Goal: Task Accomplishment & Management: Manage account settings

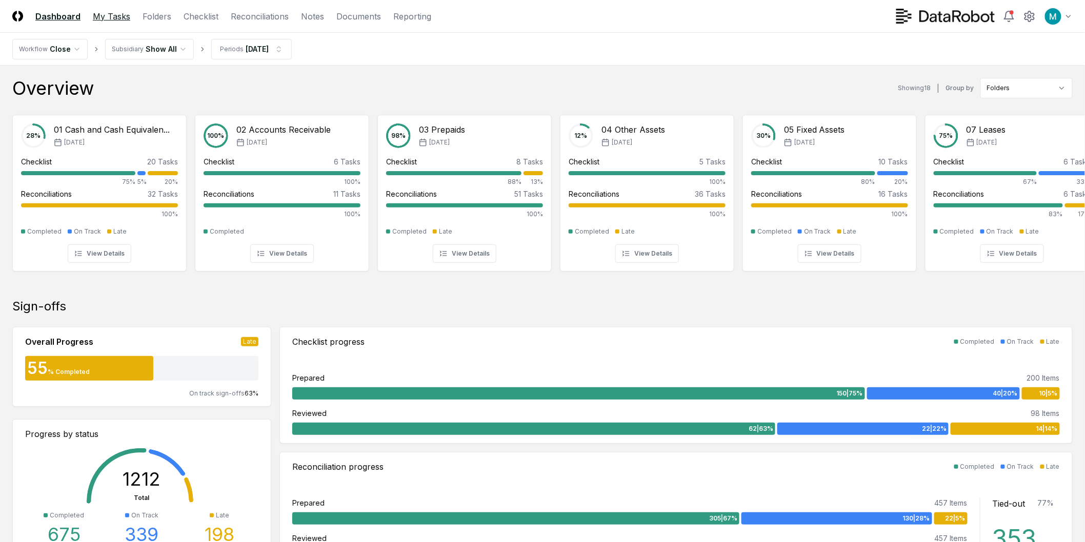
click at [127, 14] on link "My Tasks" at bounding box center [111, 16] width 37 height 12
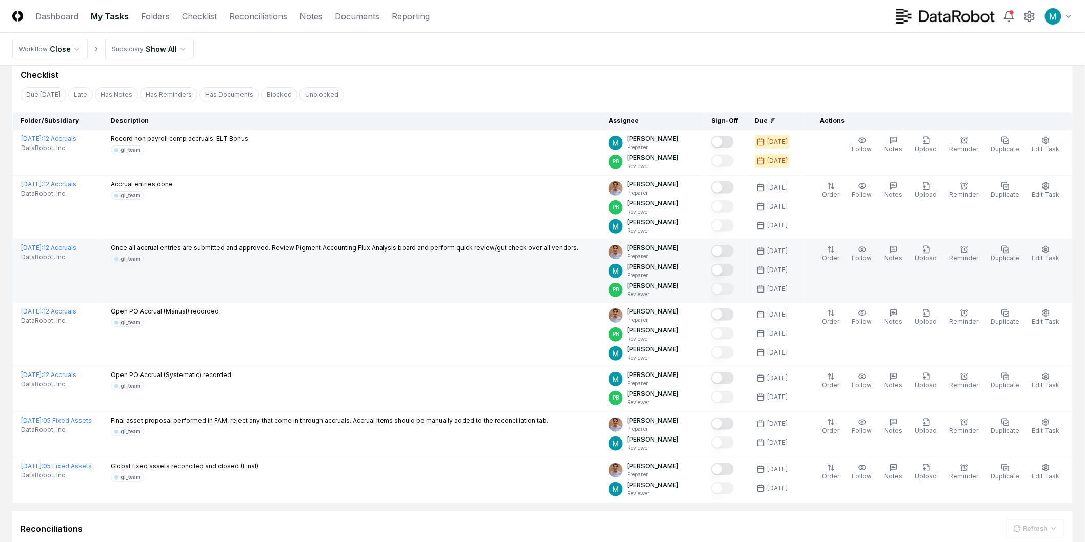
scroll to position [57, 0]
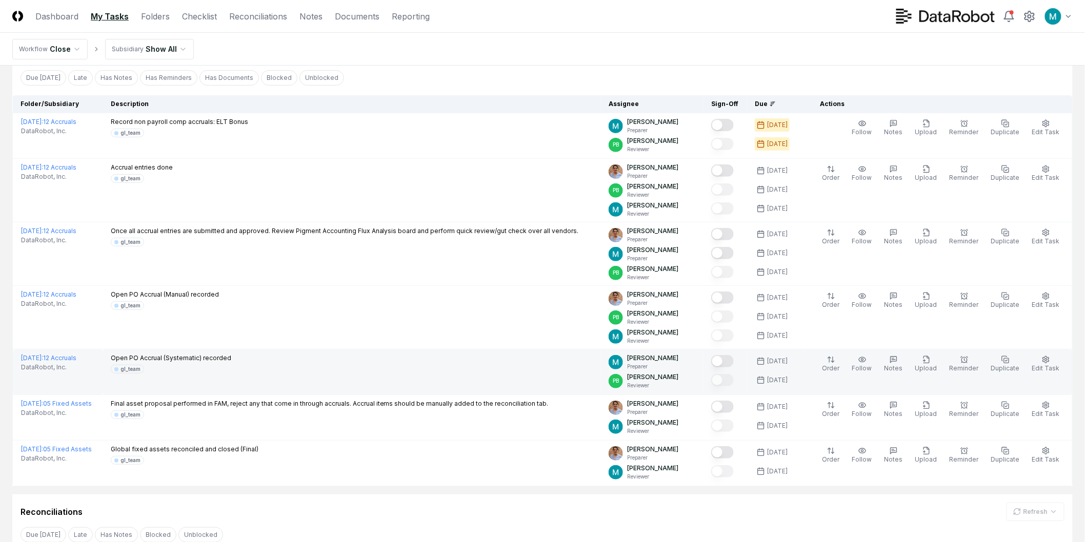
click at [733, 361] on button "Mark complete" at bounding box center [722, 361] width 23 height 12
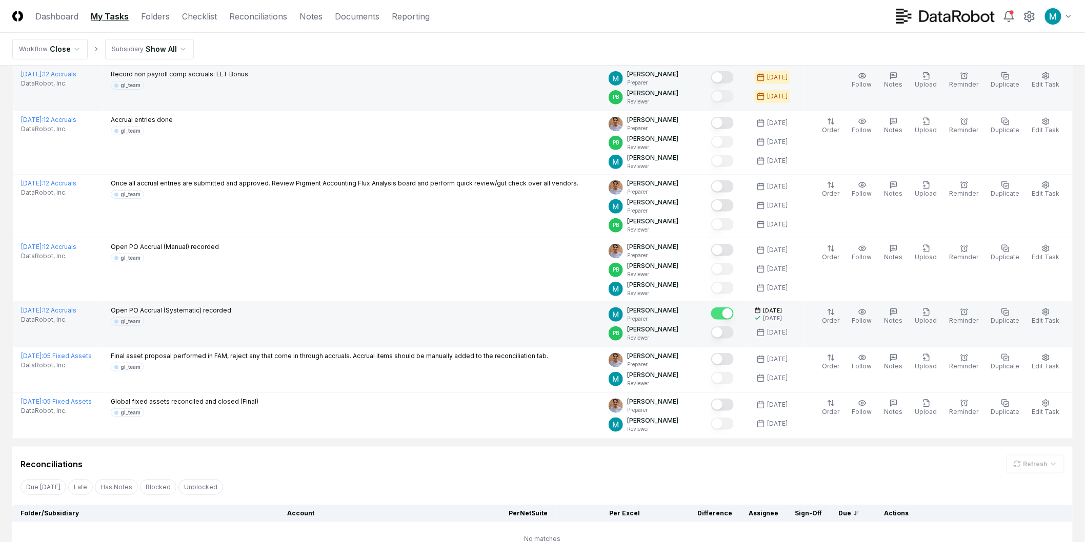
scroll to position [0, 0]
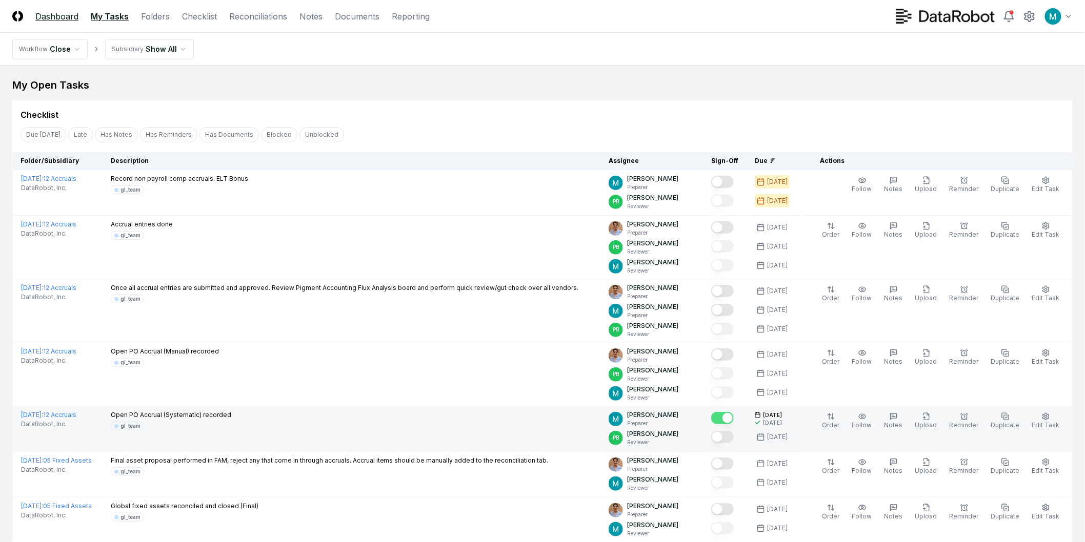
click at [71, 18] on link "Dashboard" at bounding box center [56, 16] width 43 height 12
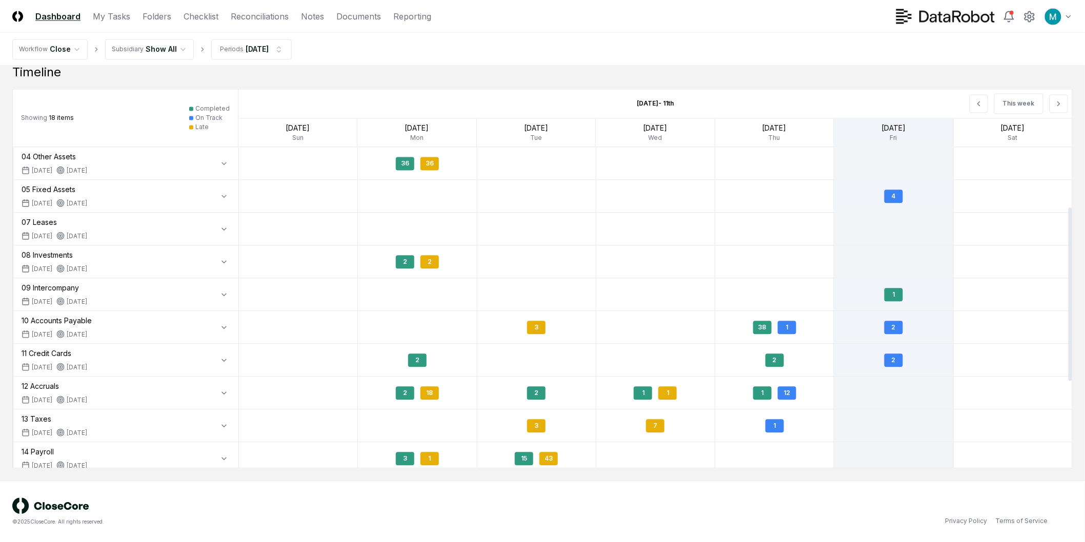
scroll to position [114, 0]
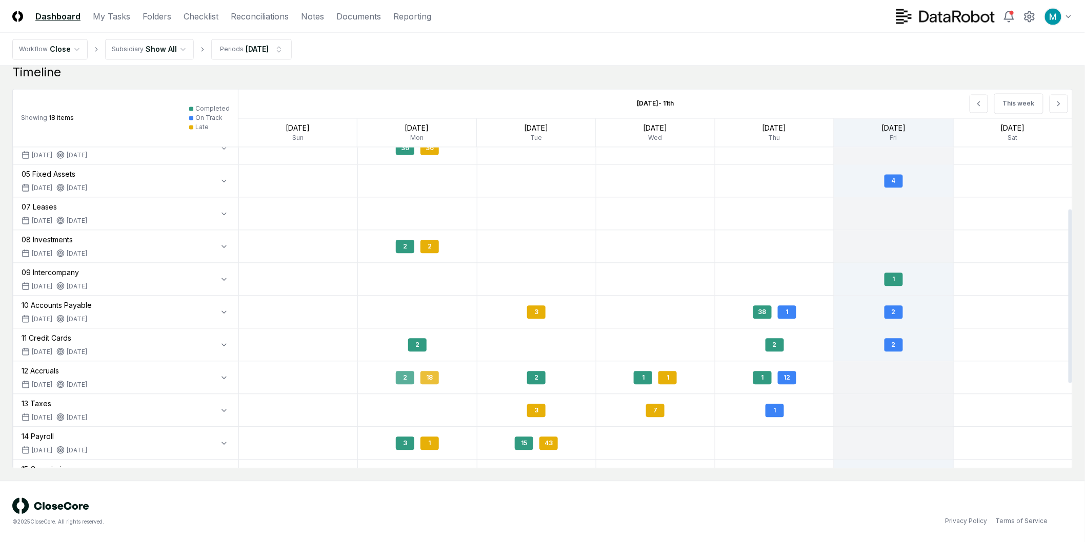
click at [414, 378] on div "2 18" at bounding box center [417, 377] width 118 height 24
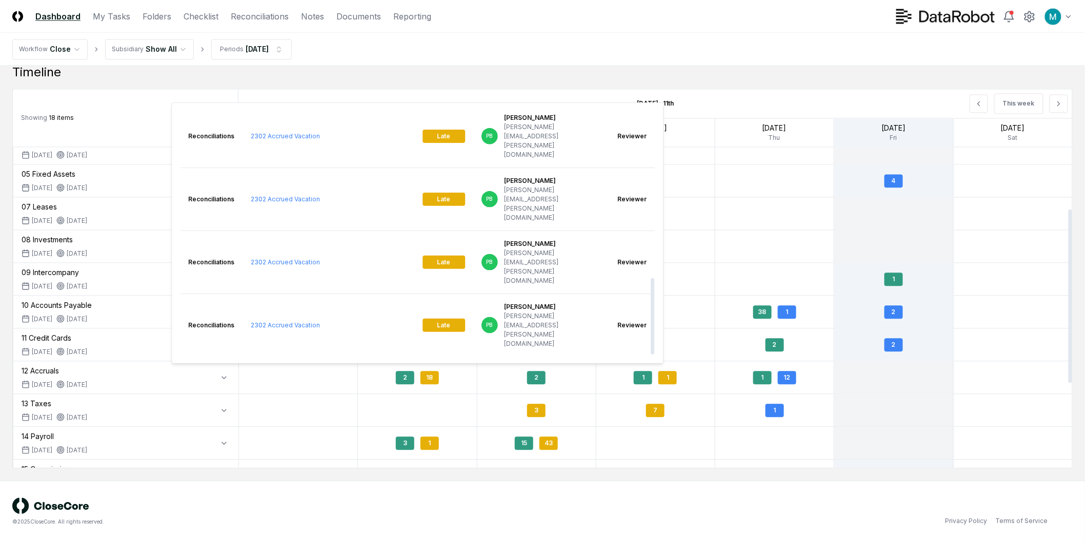
scroll to position [532, 0]
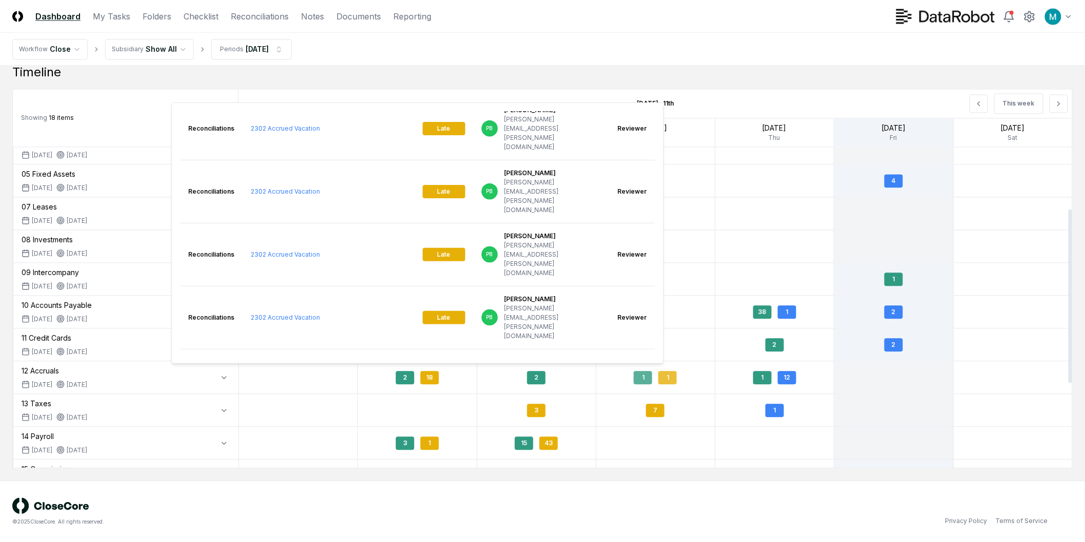
click at [641, 382] on div "1" at bounding box center [643, 377] width 18 height 13
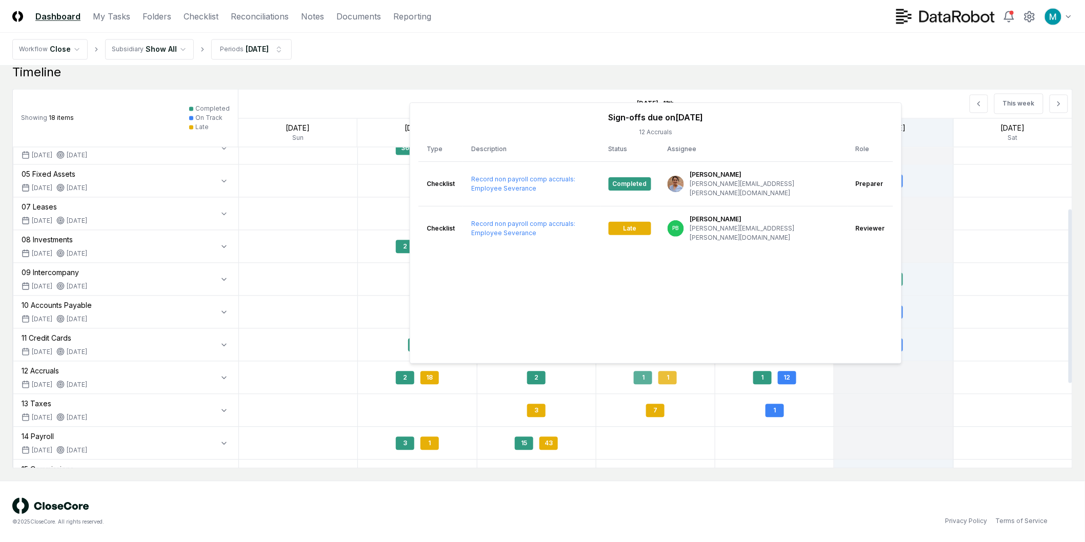
click at [641, 382] on div "1" at bounding box center [643, 377] width 18 height 13
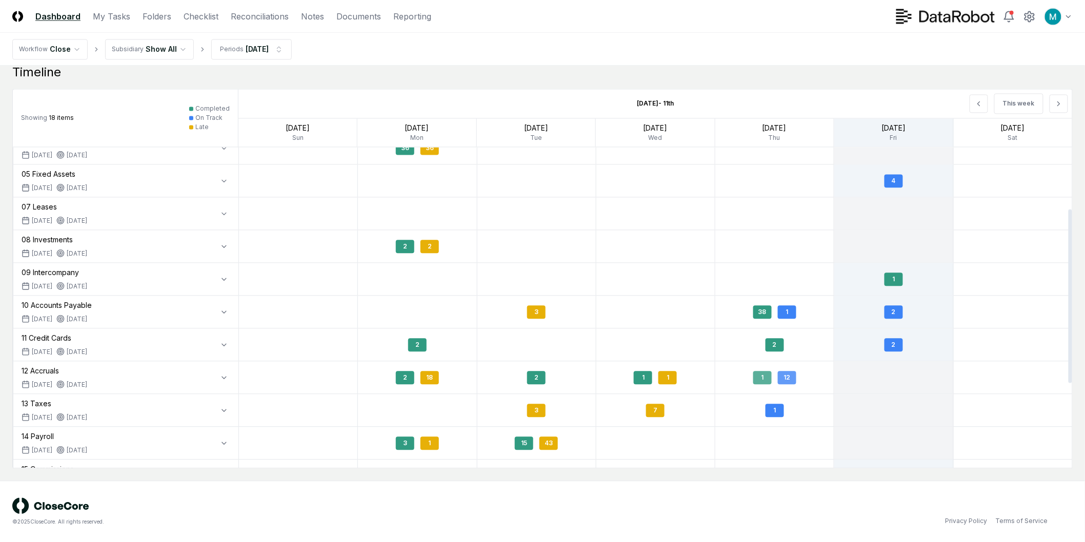
click at [764, 379] on div "1" at bounding box center [762, 377] width 18 height 13
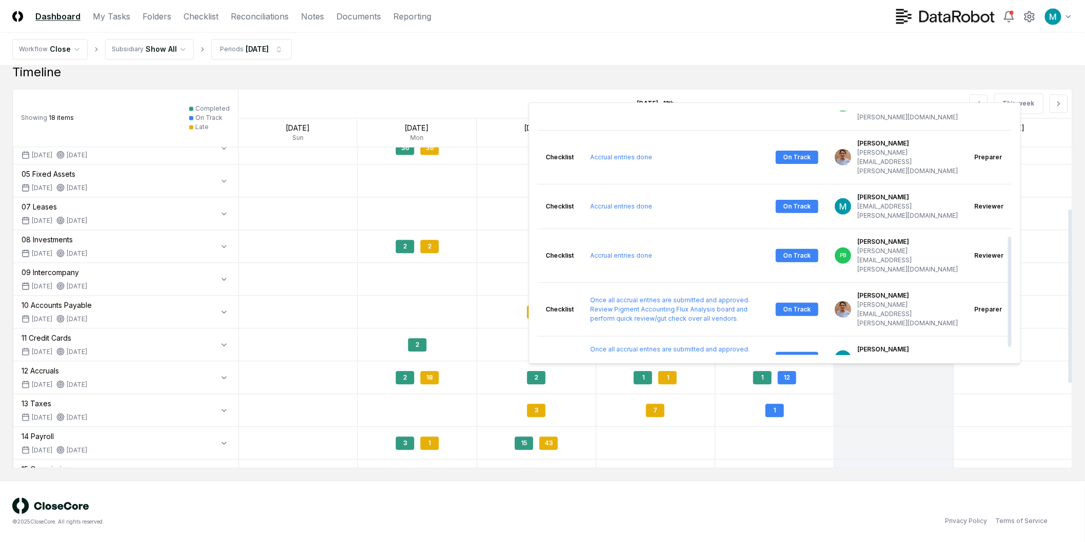
scroll to position [294, 0]
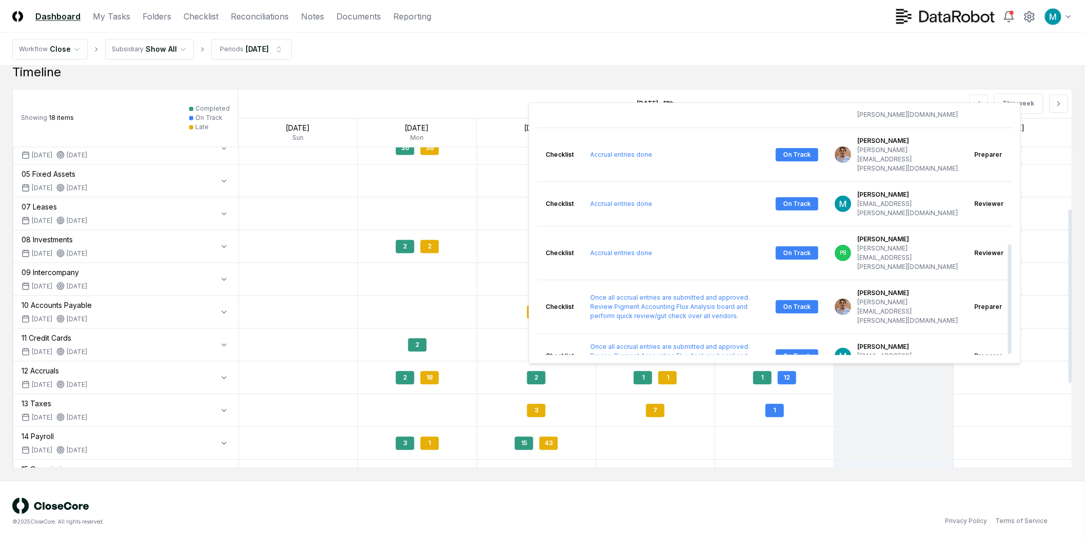
click at [845, 390] on div at bounding box center [893, 377] width 119 height 32
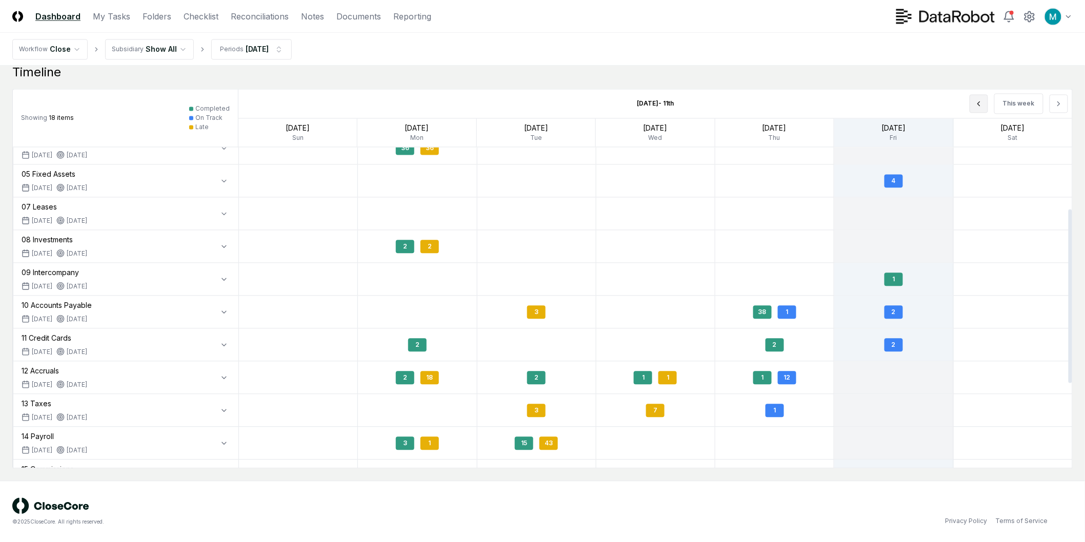
click at [979, 105] on icon at bounding box center [978, 103] width 8 height 8
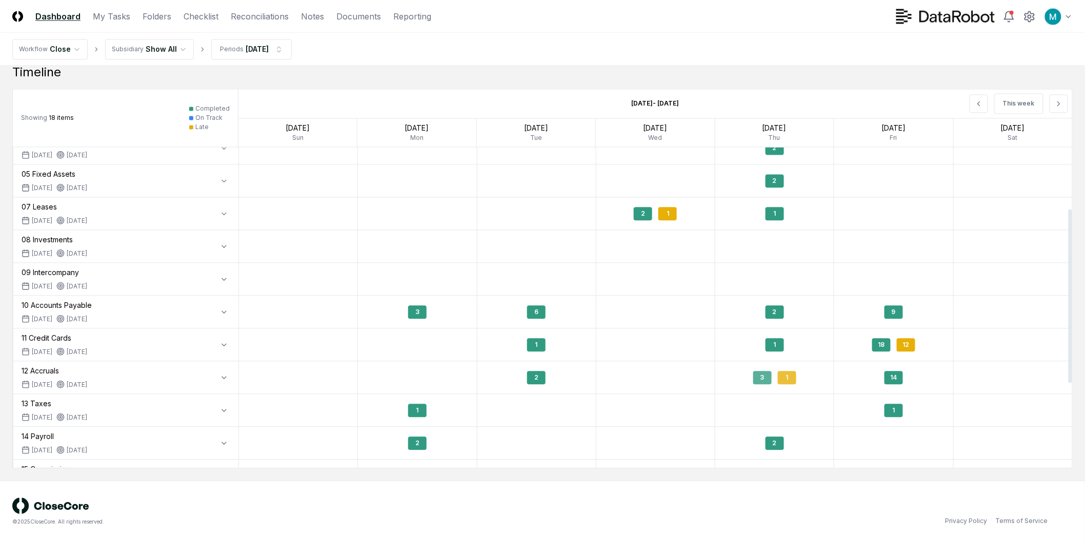
click at [776, 379] on div "3 1" at bounding box center [774, 377] width 118 height 24
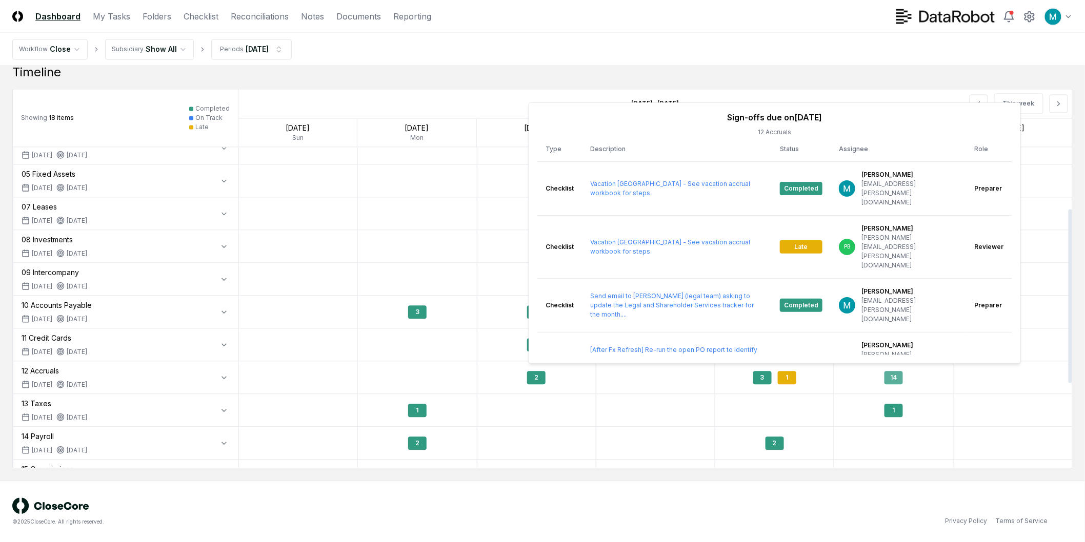
click at [875, 379] on div "14" at bounding box center [893, 377] width 118 height 24
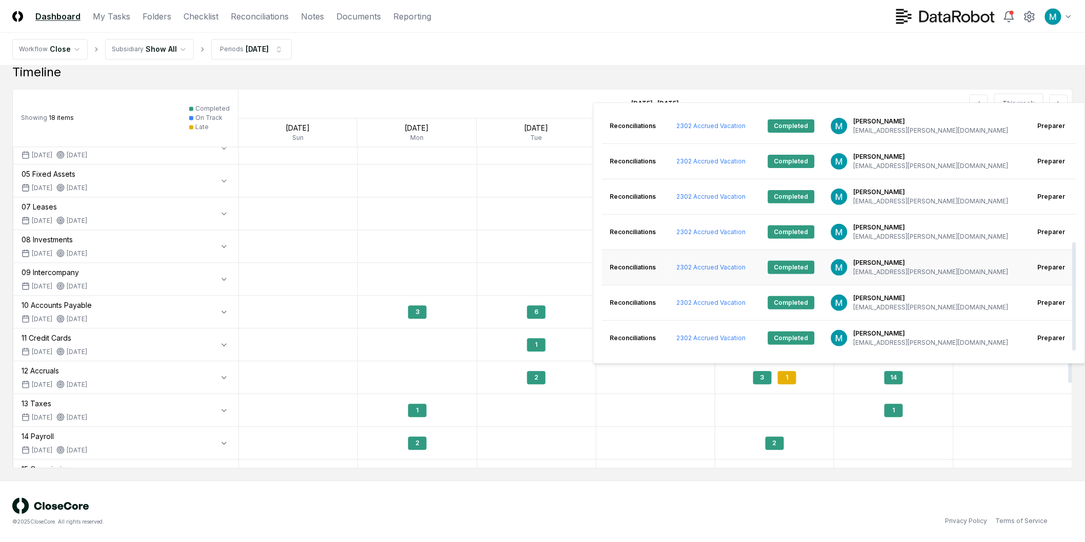
scroll to position [0, 0]
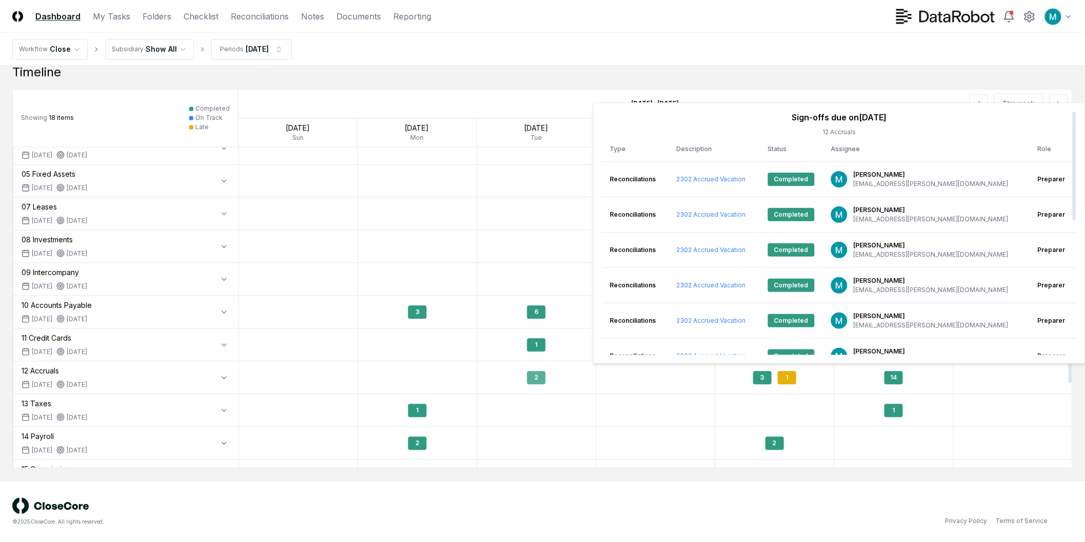
click at [529, 381] on div "2" at bounding box center [536, 377] width 18 height 13
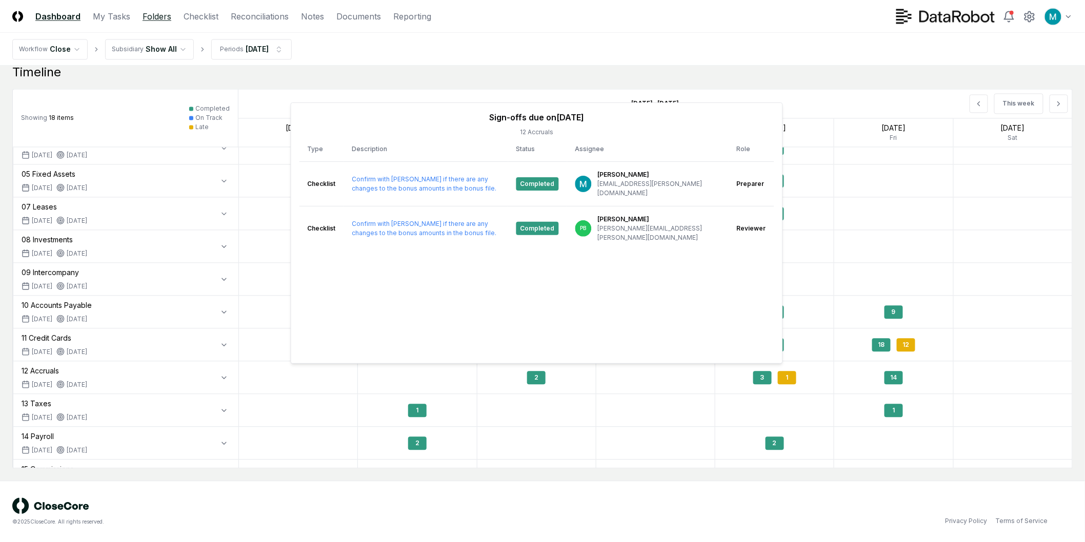
click at [145, 16] on link "Folders" at bounding box center [156, 16] width 29 height 12
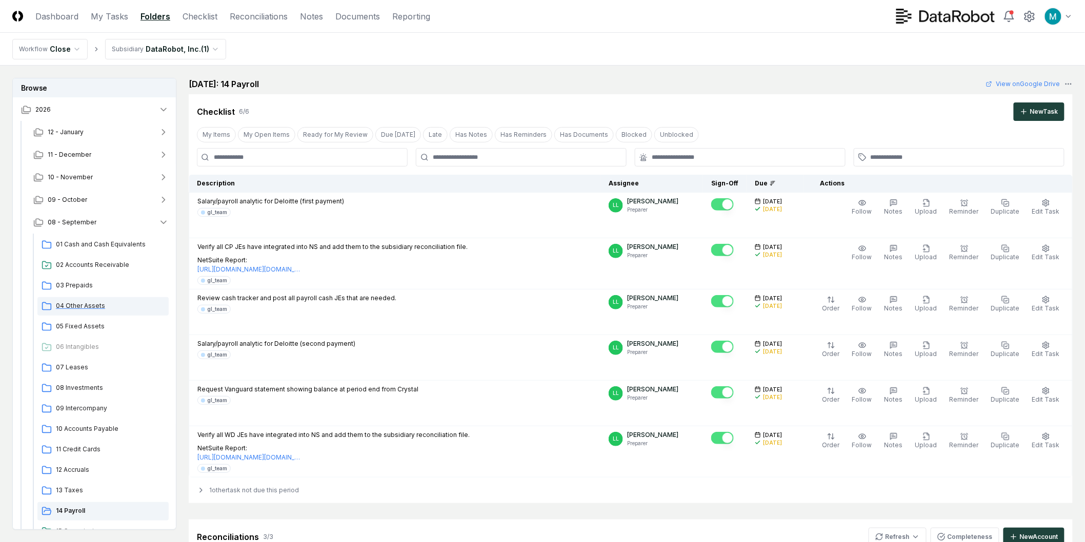
scroll to position [114, 0]
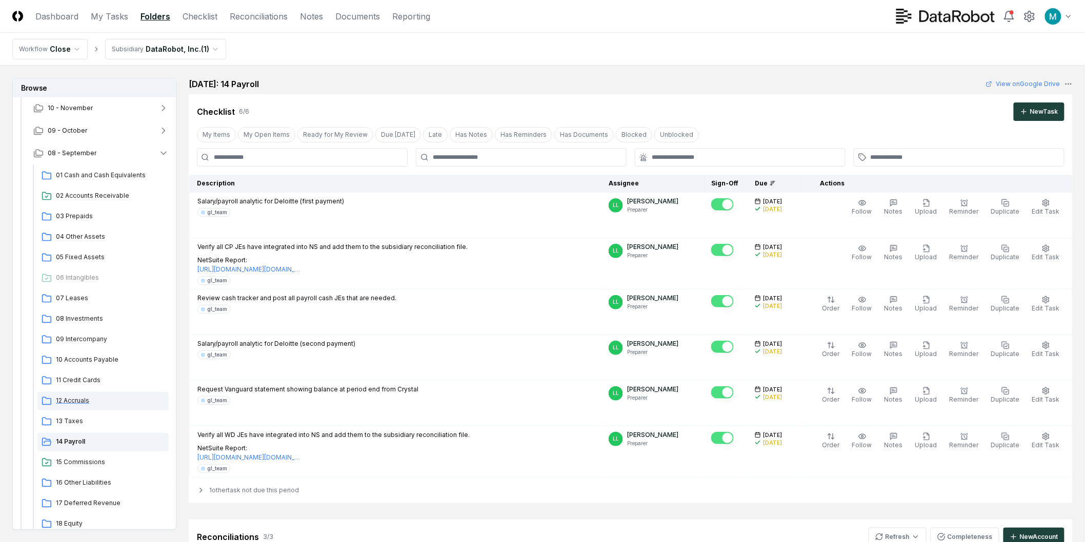
click at [91, 398] on span "12 Accruals" at bounding box center [110, 400] width 109 height 9
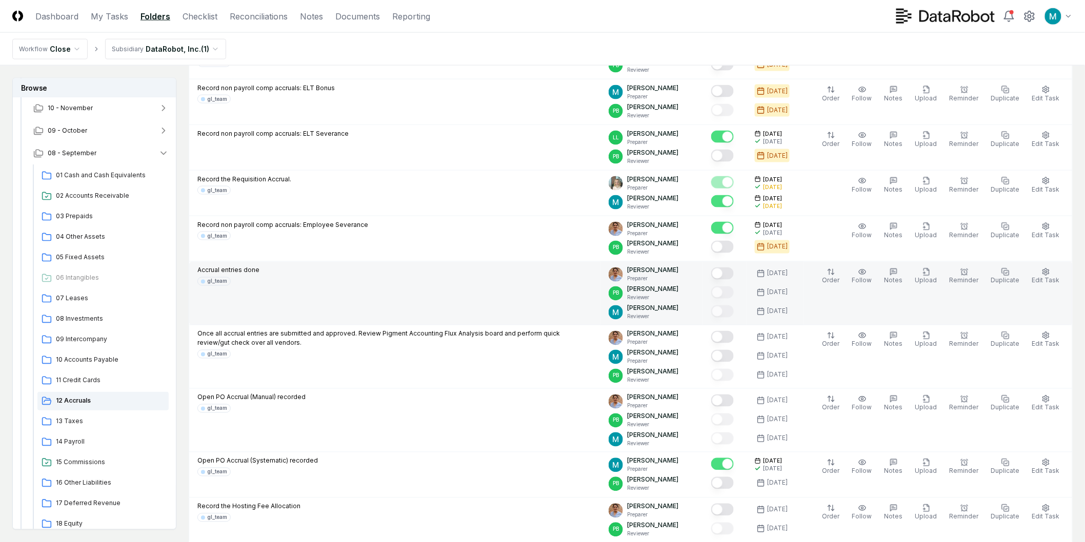
scroll to position [854, 0]
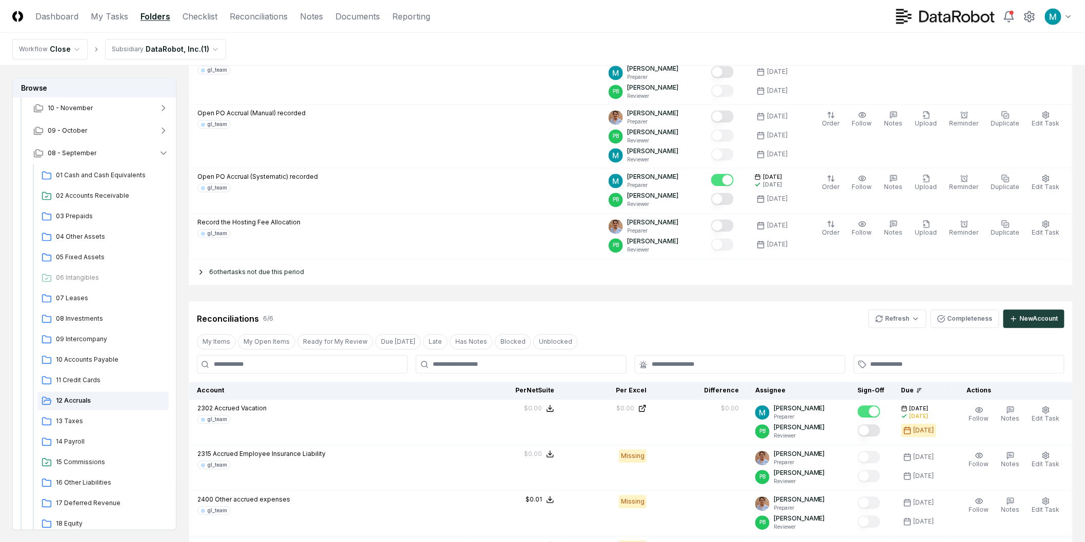
click at [320, 275] on div "6 other tasks not due this period" at bounding box center [631, 272] width 884 height 26
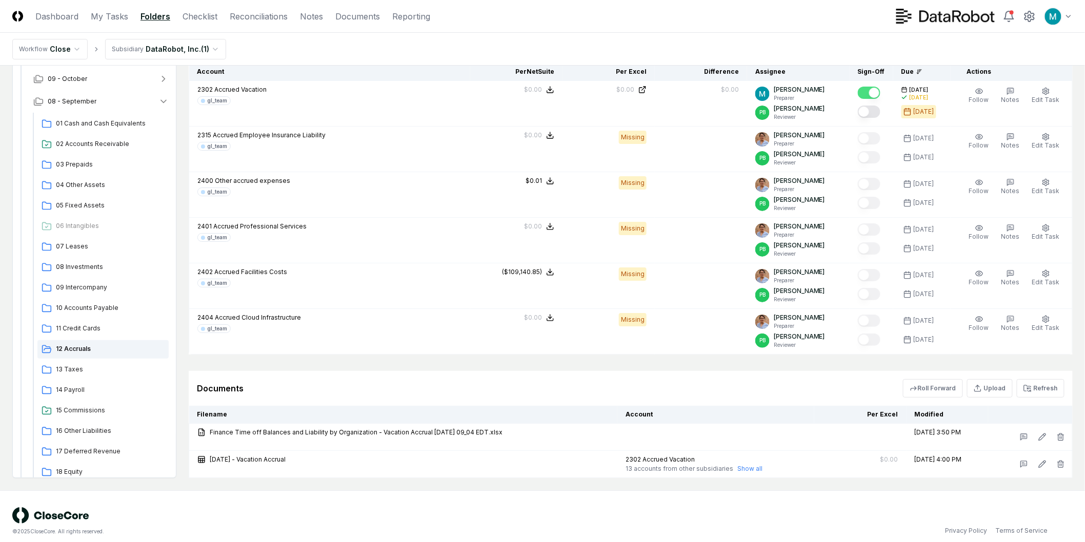
scroll to position [1511, 0]
